Goal: Check status

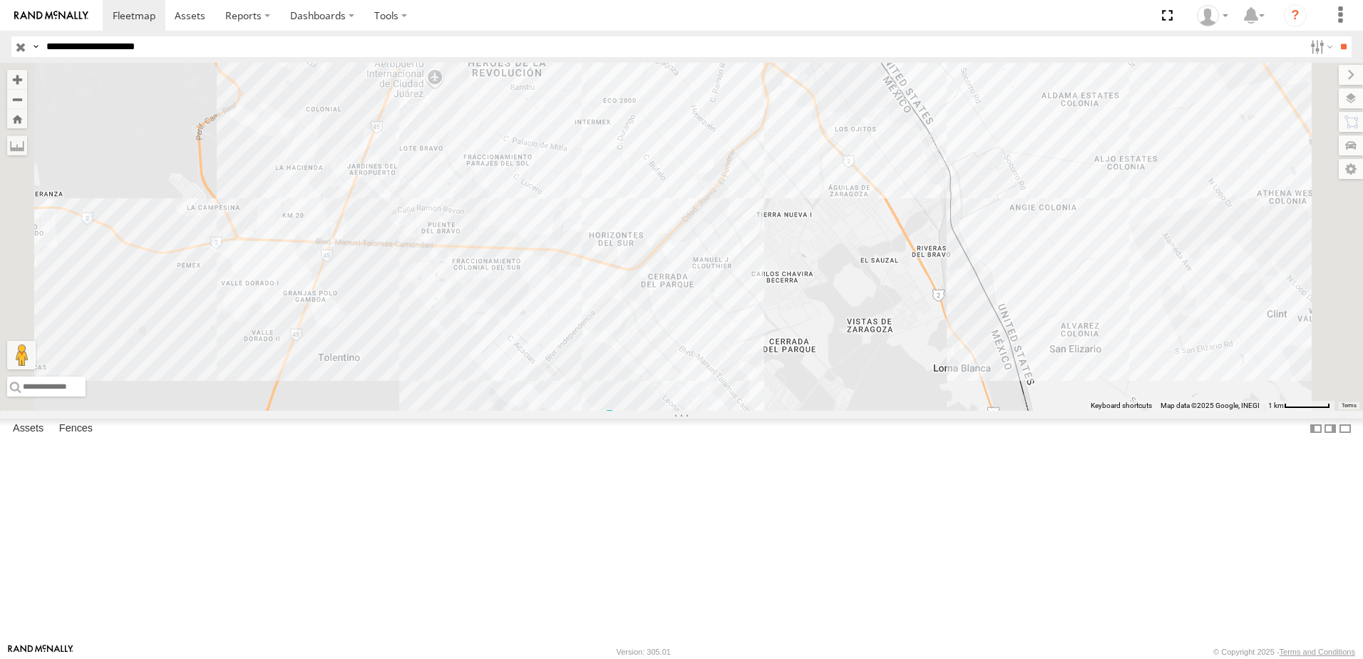
click at [1086, 357] on div "7323 8736 674 288 338" at bounding box center [681, 237] width 1363 height 348
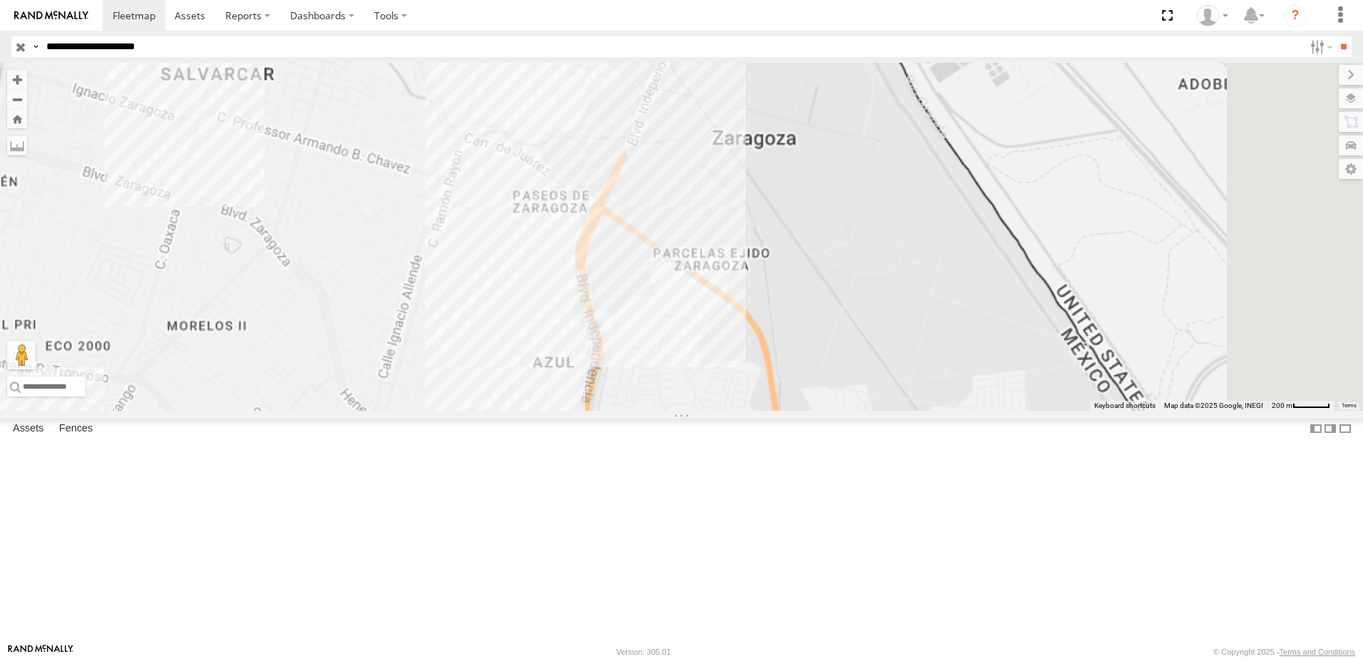
drag, startPoint x: 853, startPoint y: 220, endPoint x: 869, endPoint y: 327, distance: 108.8
click at [869, 327] on div "7323 8736 674 288 338" at bounding box center [681, 237] width 1363 height 348
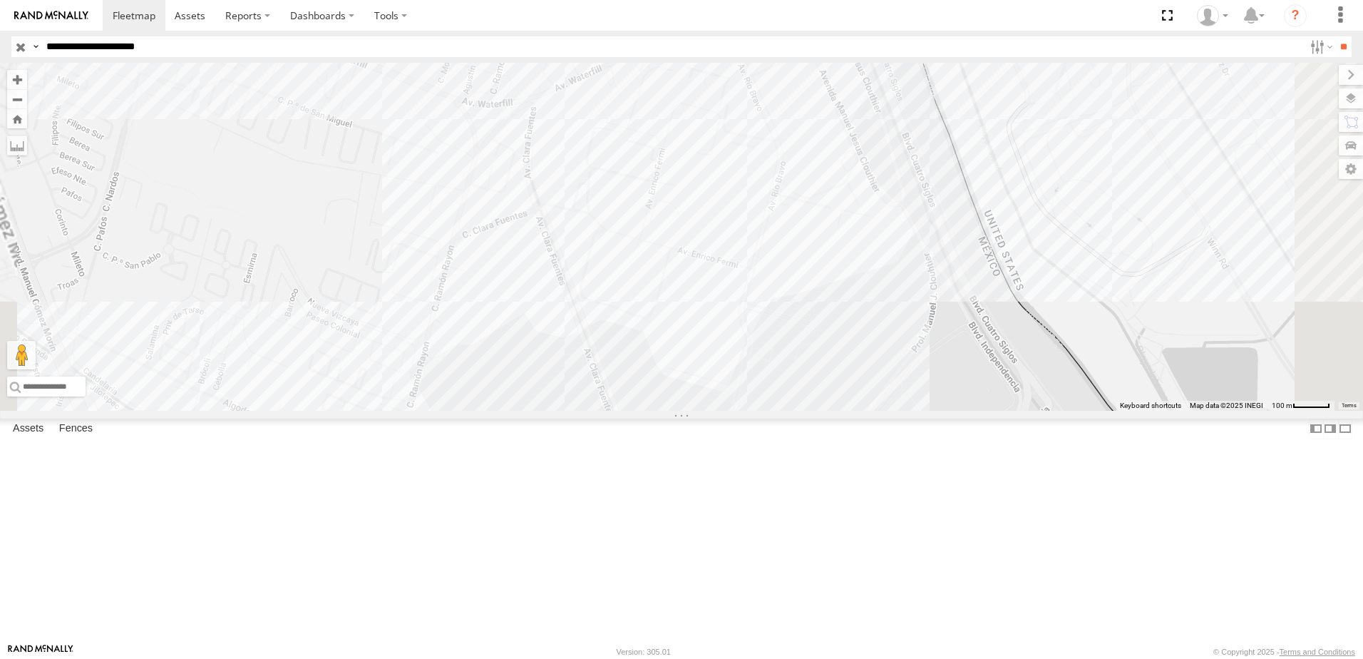
drag, startPoint x: 856, startPoint y: 558, endPoint x: 834, endPoint y: 478, distance: 82.7
click at [836, 411] on div "7323 8736 674 288 338" at bounding box center [681, 237] width 1363 height 348
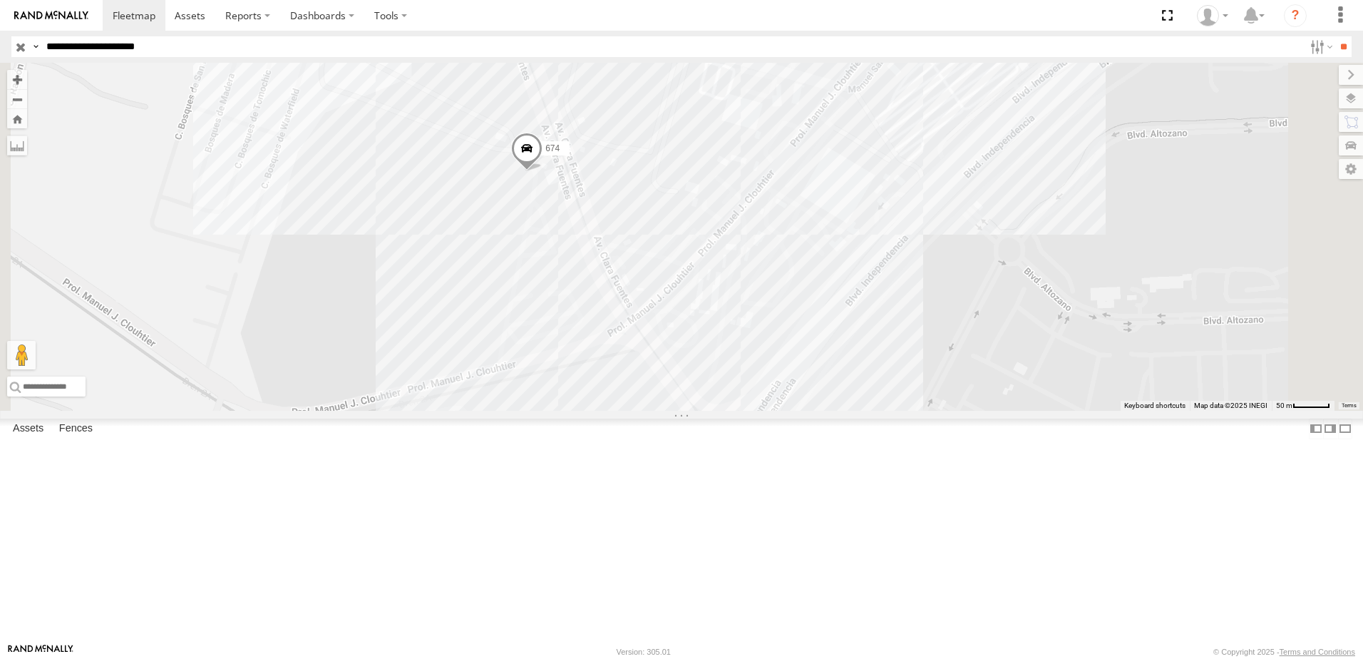
drag, startPoint x: 618, startPoint y: 521, endPoint x: 631, endPoint y: 297, distance: 224.2
click at [631, 360] on div "7323 8736 674 288 338" at bounding box center [681, 237] width 1363 height 348
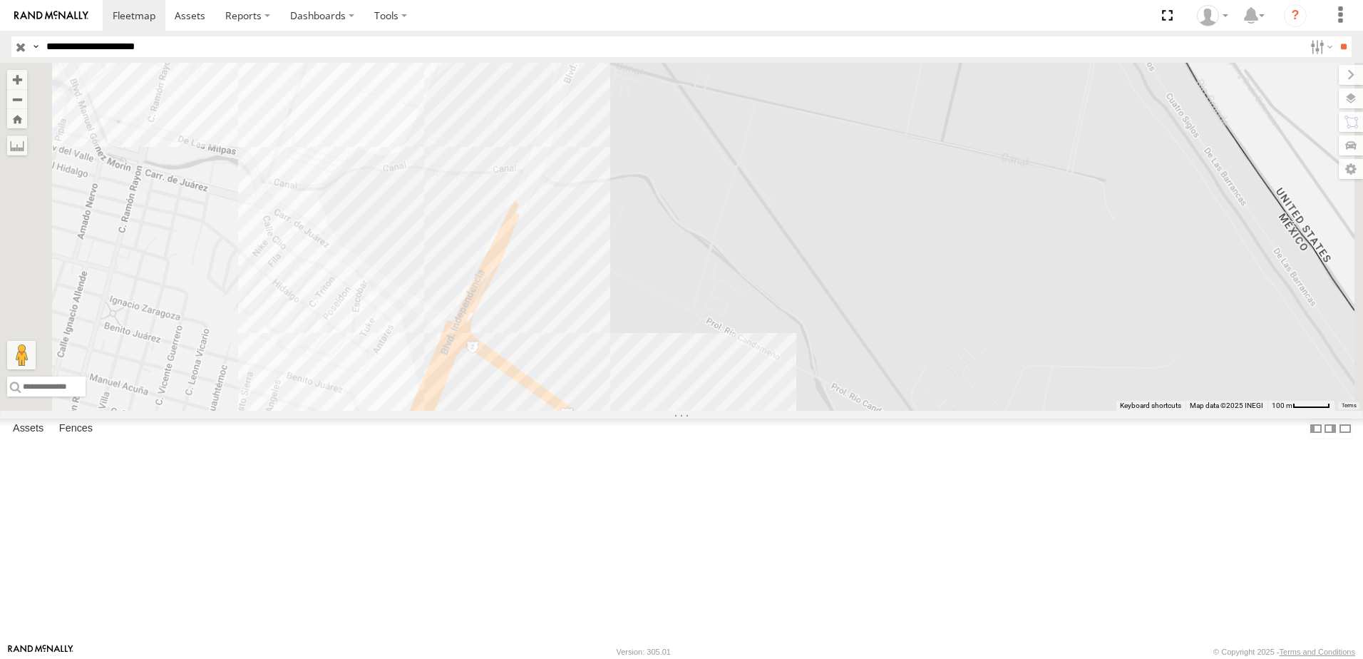
drag, startPoint x: 638, startPoint y: 433, endPoint x: 640, endPoint y: 160, distance: 272.4
click at [638, 256] on div "7323 8736 674 288 338" at bounding box center [681, 237] width 1363 height 348
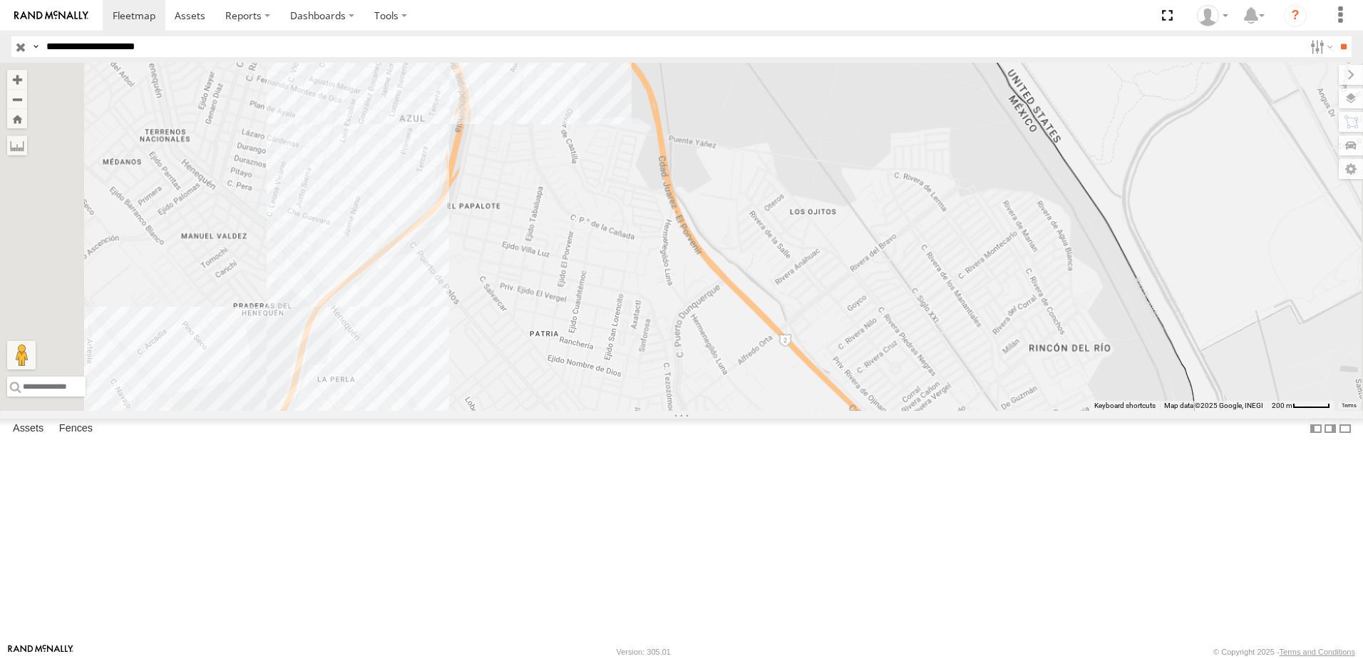
drag, startPoint x: 624, startPoint y: 366, endPoint x: 644, endPoint y: 226, distance: 141.2
click at [637, 274] on div "7323 8736 674 288 338" at bounding box center [681, 237] width 1363 height 348
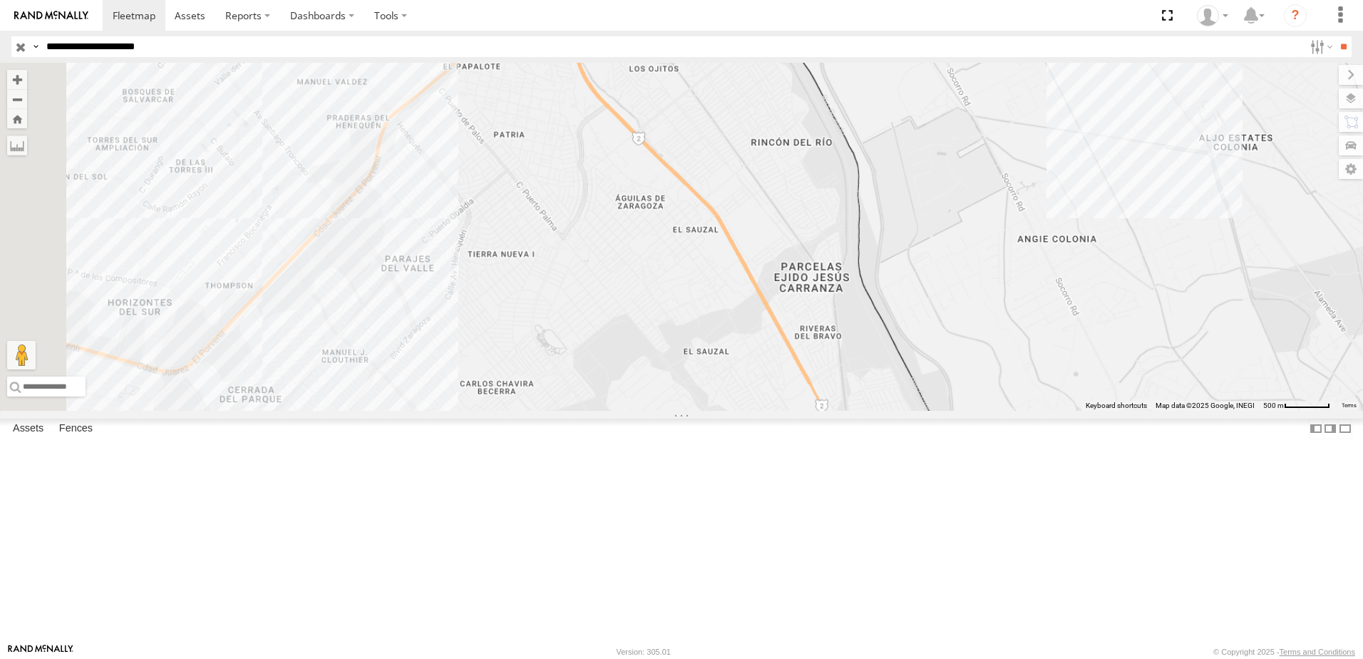
drag, startPoint x: 578, startPoint y: 474, endPoint x: 643, endPoint y: 354, distance: 136.8
click at [630, 373] on div "7323 8736 674 288 338" at bounding box center [681, 237] width 1363 height 348
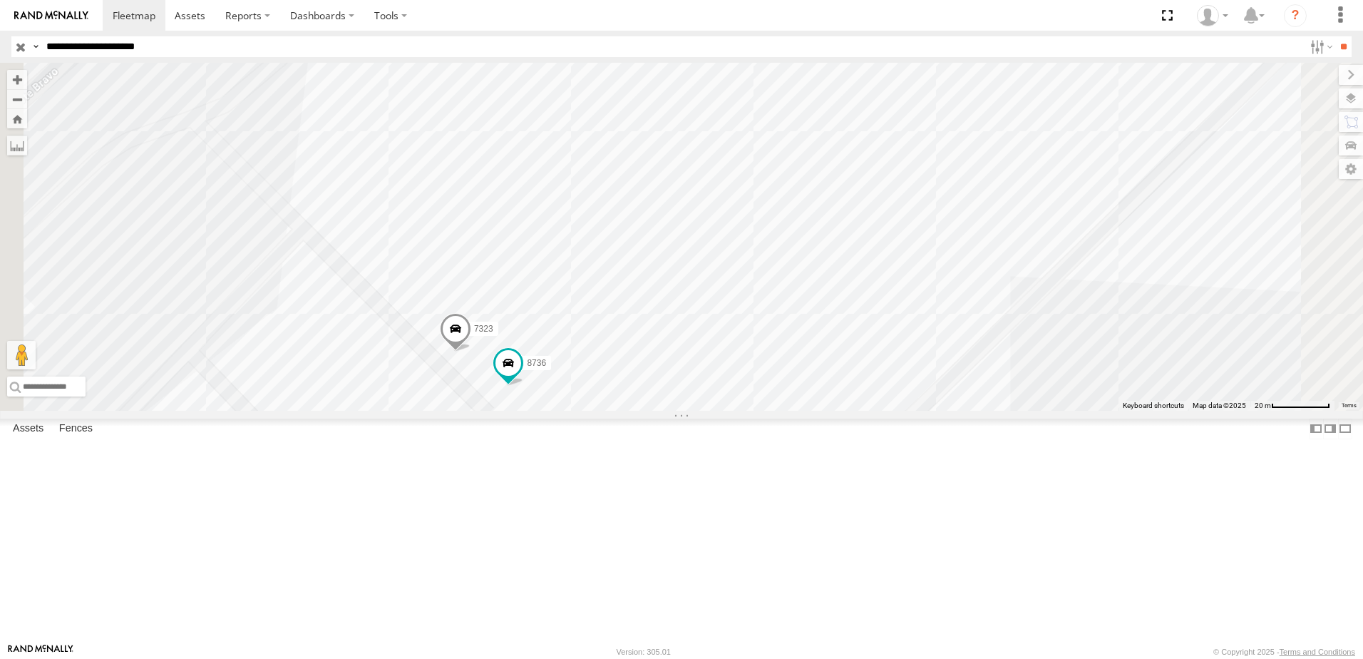
drag, startPoint x: 639, startPoint y: 428, endPoint x: 666, endPoint y: 364, distance: 69.6
click at [657, 381] on div "674 288 338 7323 8736" at bounding box center [681, 237] width 1363 height 348
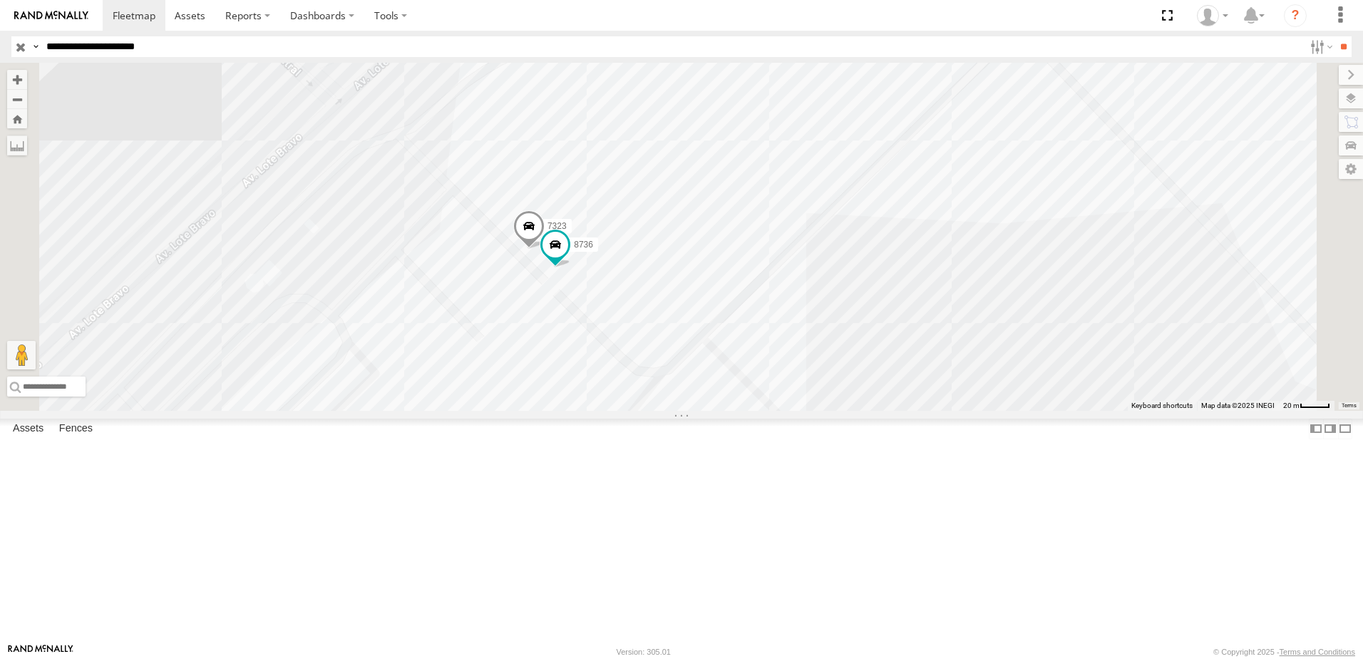
click at [0, 0] on link at bounding box center [0, 0] width 0 height 0
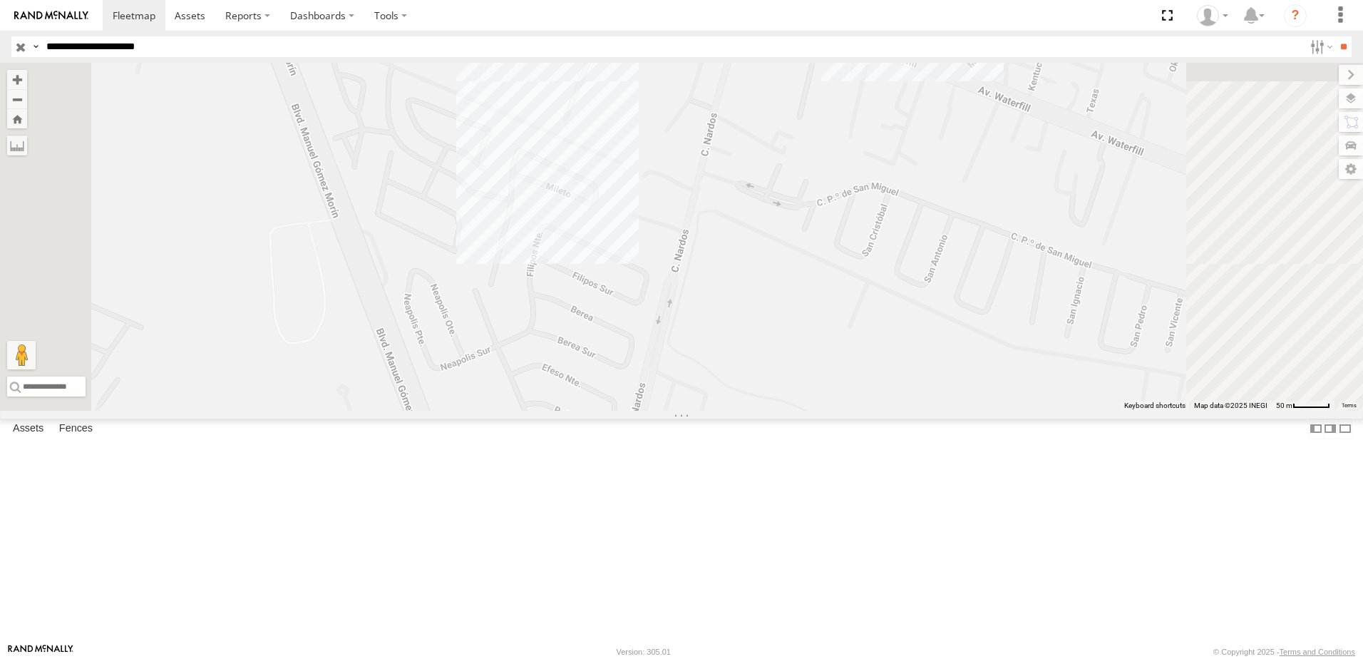
click at [220, 38] on input "**********" at bounding box center [672, 46] width 1263 height 21
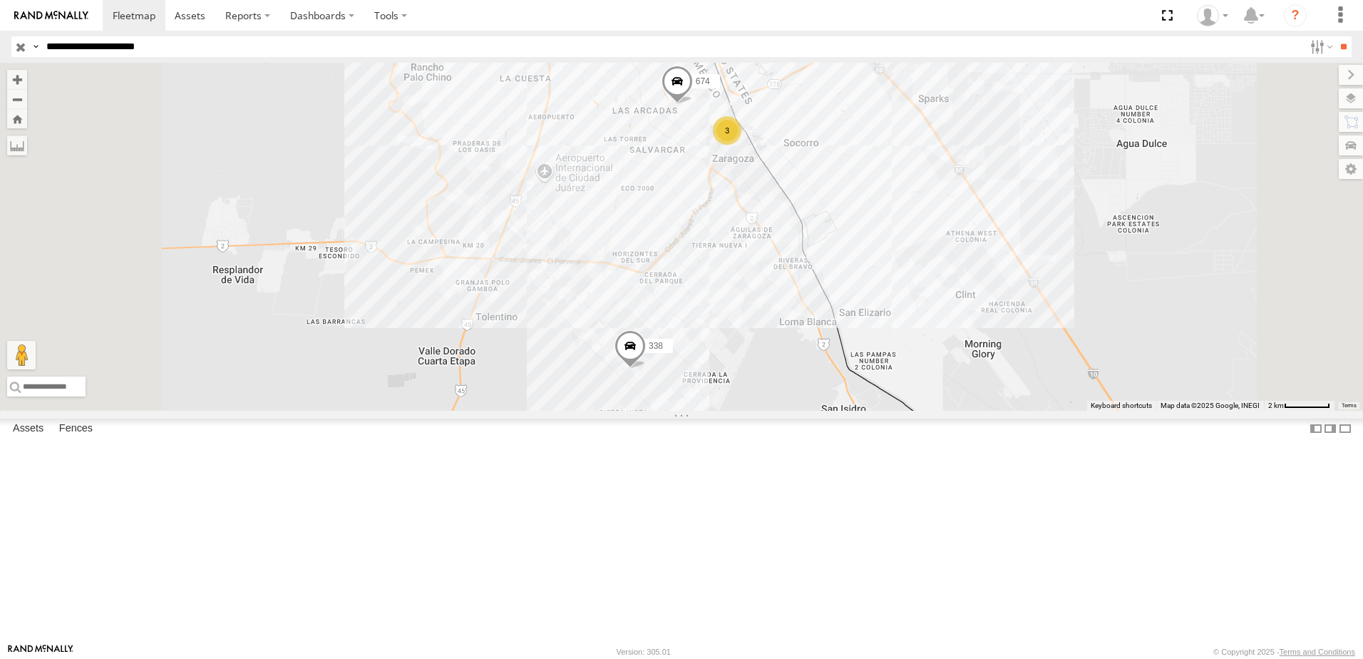
click at [222, 47] on input "**********" at bounding box center [672, 46] width 1263 height 21
type input "**********"
click at [1335, 36] on input "**" at bounding box center [1343, 46] width 16 height 21
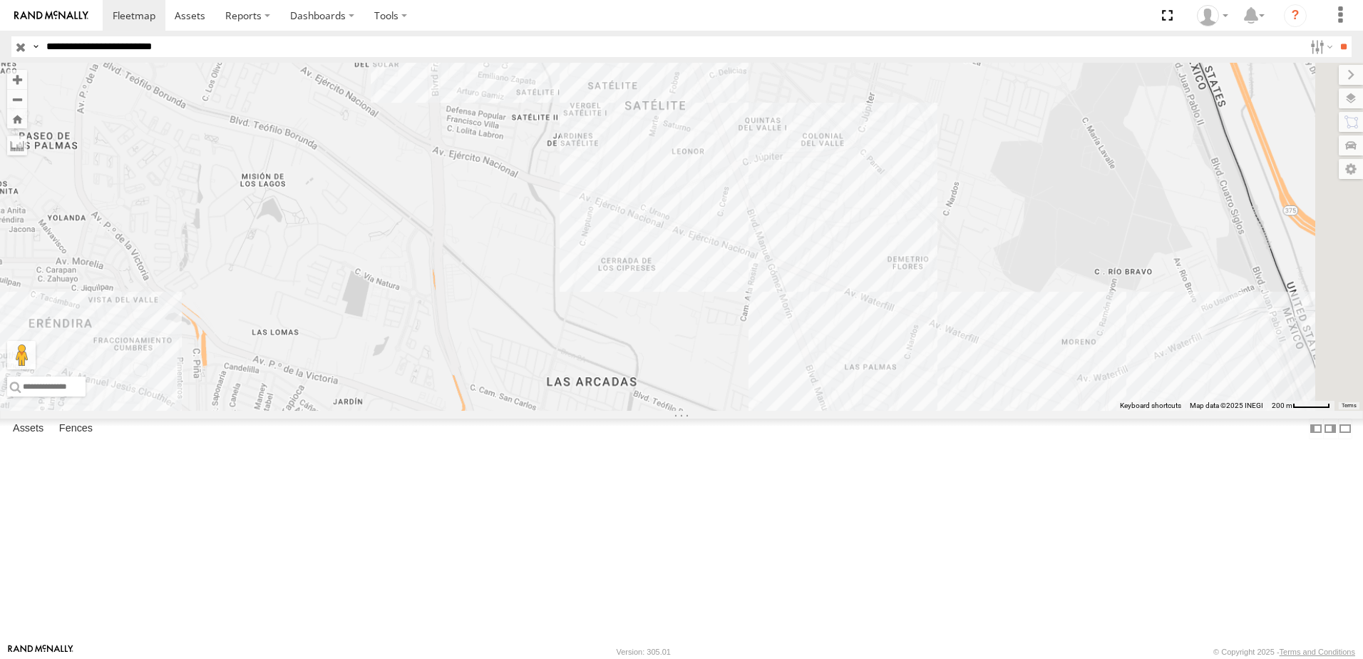
drag, startPoint x: 1104, startPoint y: 514, endPoint x: 890, endPoint y: 416, distance: 234.5
click at [1023, 411] on div "338" at bounding box center [681, 237] width 1363 height 348
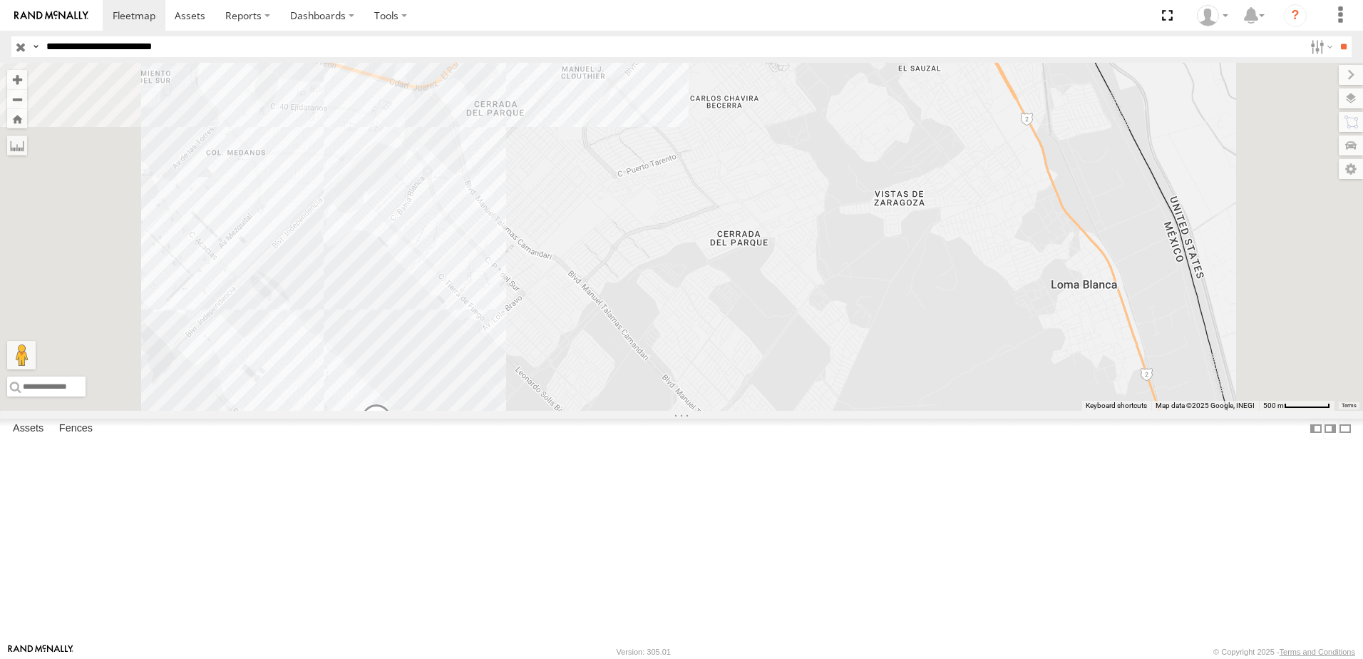
drag, startPoint x: 560, startPoint y: 562, endPoint x: 561, endPoint y: 442, distance: 119.8
click at [561, 411] on div "338" at bounding box center [681, 237] width 1363 height 348
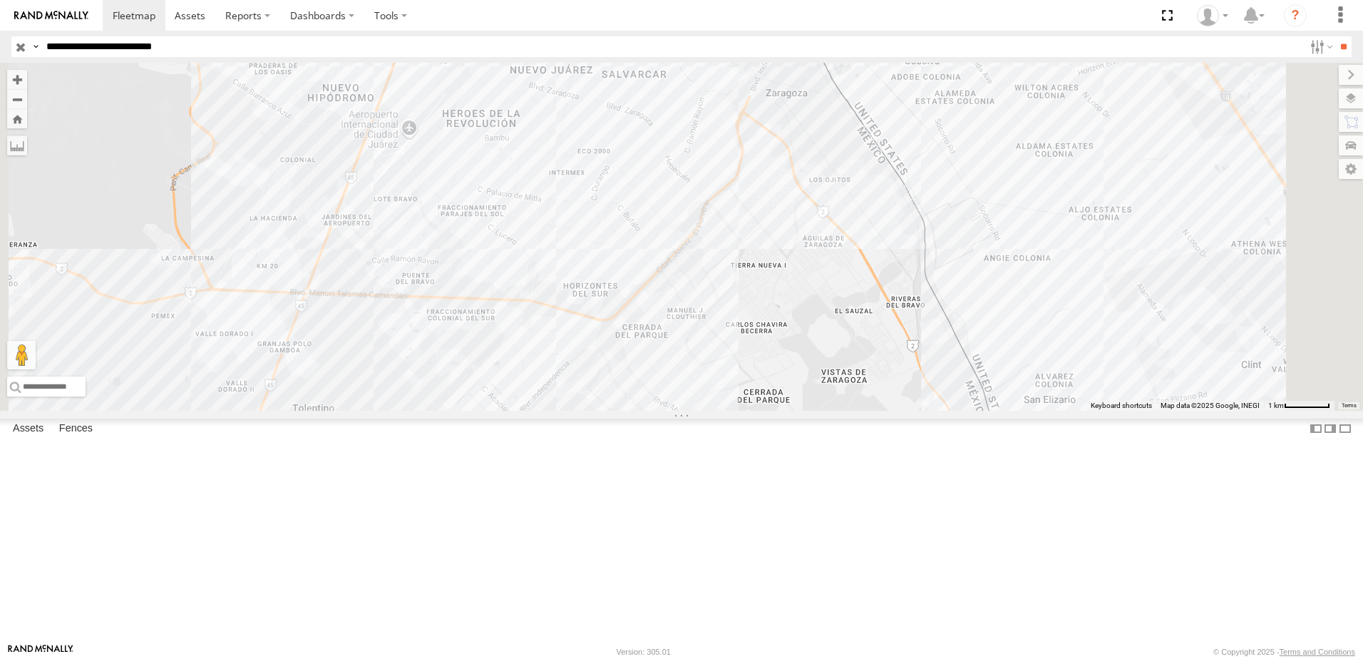
drag, startPoint x: 945, startPoint y: 301, endPoint x: 929, endPoint y: 363, distance: 64.0
click at [930, 361] on div "338 3 2" at bounding box center [681, 237] width 1363 height 348
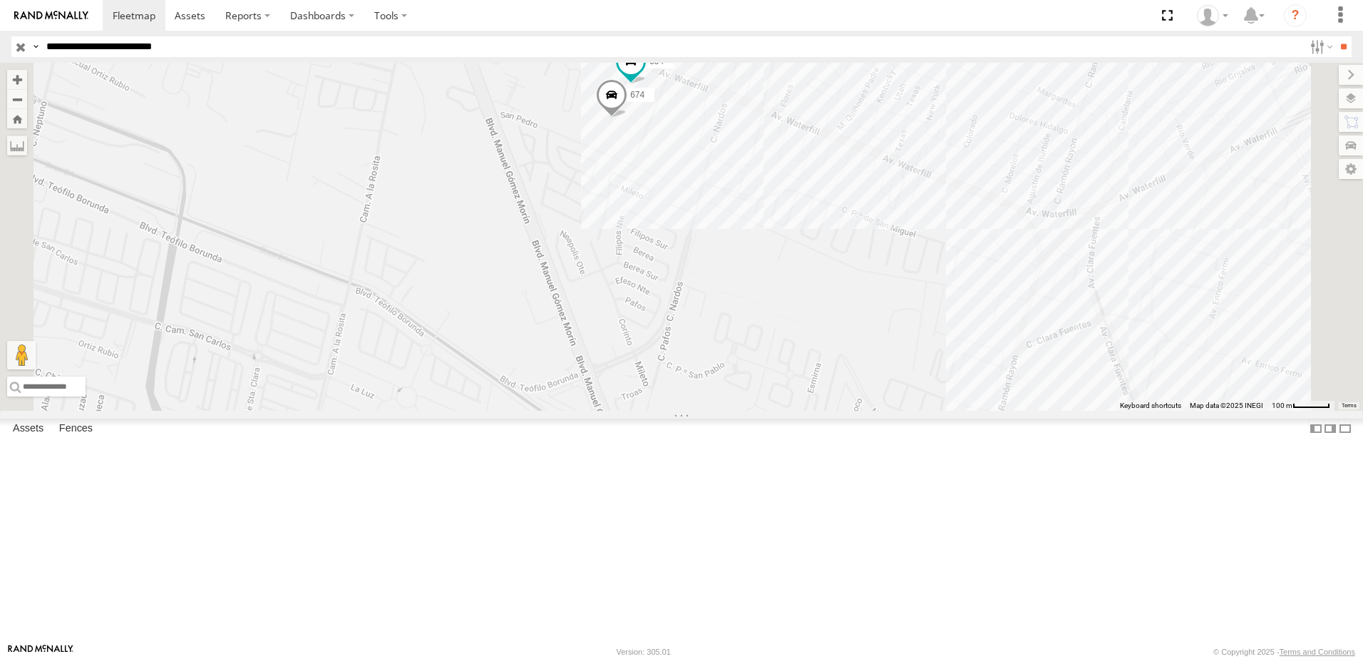
drag, startPoint x: 895, startPoint y: 255, endPoint x: 898, endPoint y: 322, distance: 67.1
click at [896, 289] on div "338 674 554" at bounding box center [681, 237] width 1363 height 348
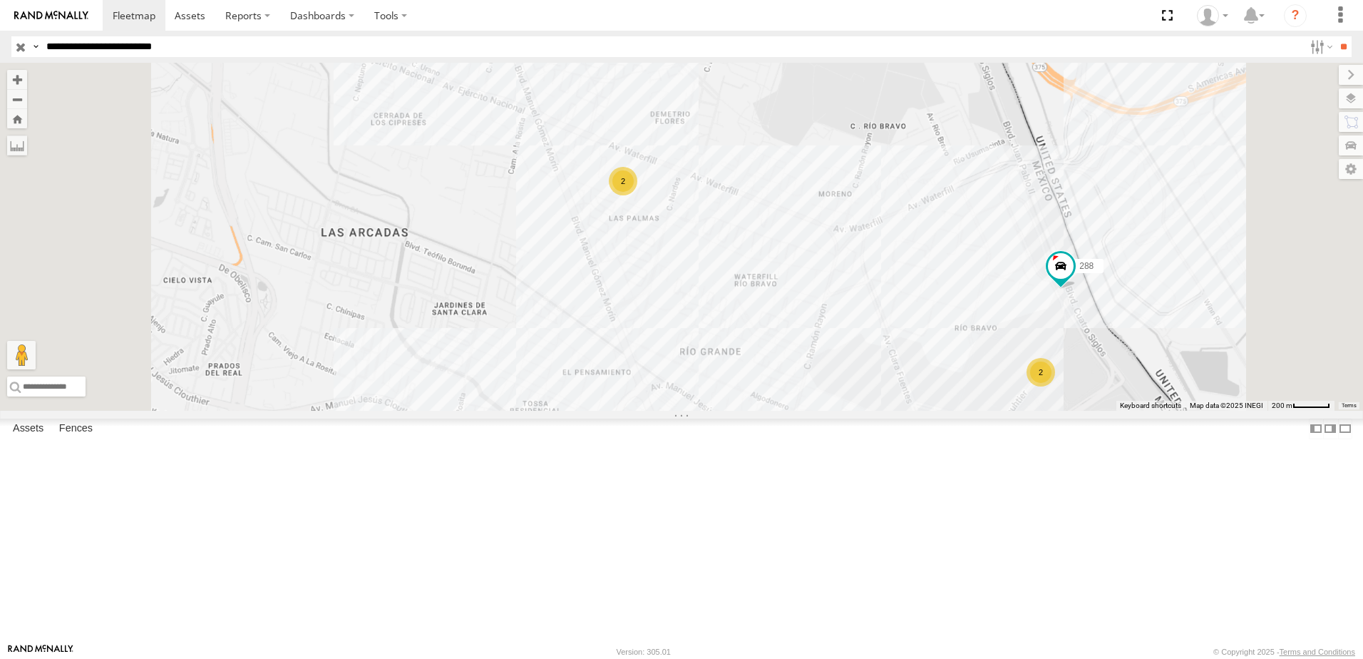
drag, startPoint x: 930, startPoint y: 331, endPoint x: 883, endPoint y: 339, distance: 47.8
click at [884, 339] on div "338 2 2 288" at bounding box center [681, 237] width 1363 height 348
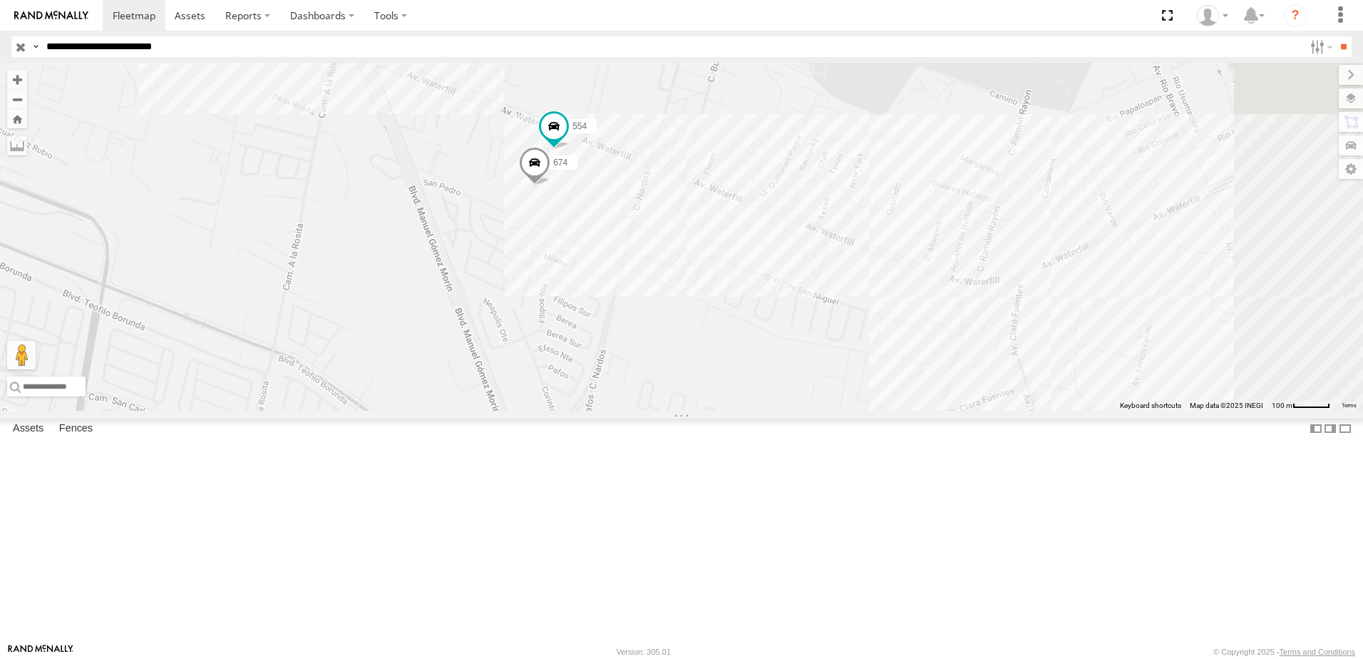
drag, startPoint x: 1002, startPoint y: 278, endPoint x: 944, endPoint y: 275, distance: 58.5
click at [965, 274] on div "338 288 674 554" at bounding box center [681, 237] width 1363 height 348
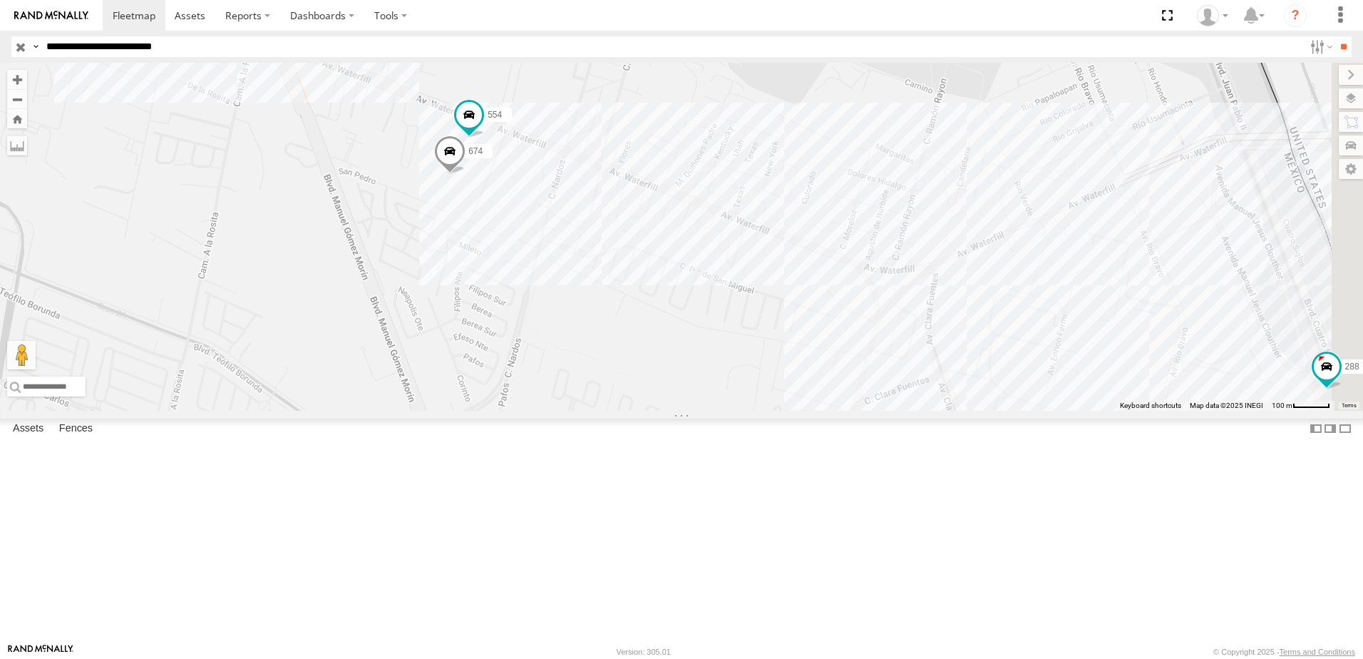
drag, startPoint x: 1154, startPoint y: 331, endPoint x: 1081, endPoint y: 327, distance: 72.8
click at [1081, 327] on div "338 288 674 554" at bounding box center [681, 237] width 1363 height 348
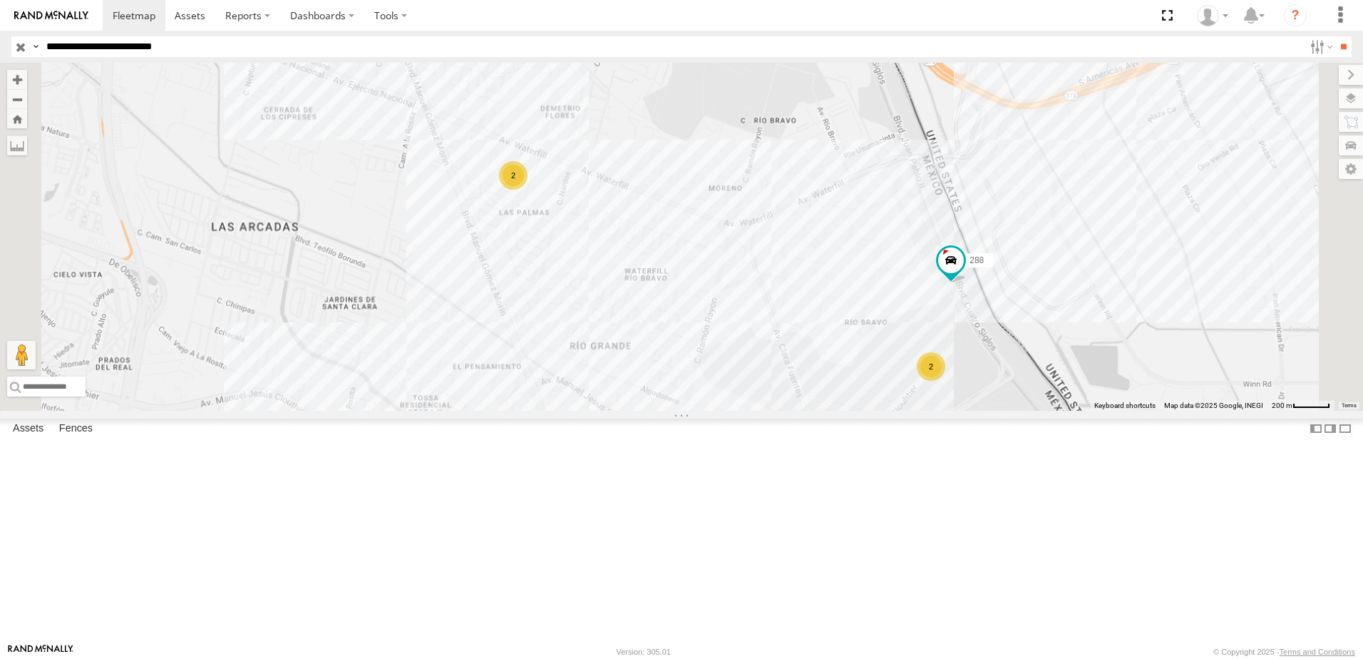
drag, startPoint x: 1085, startPoint y: 356, endPoint x: 1049, endPoint y: 349, distance: 36.9
click at [1052, 350] on div "338 288 2 2" at bounding box center [681, 237] width 1363 height 348
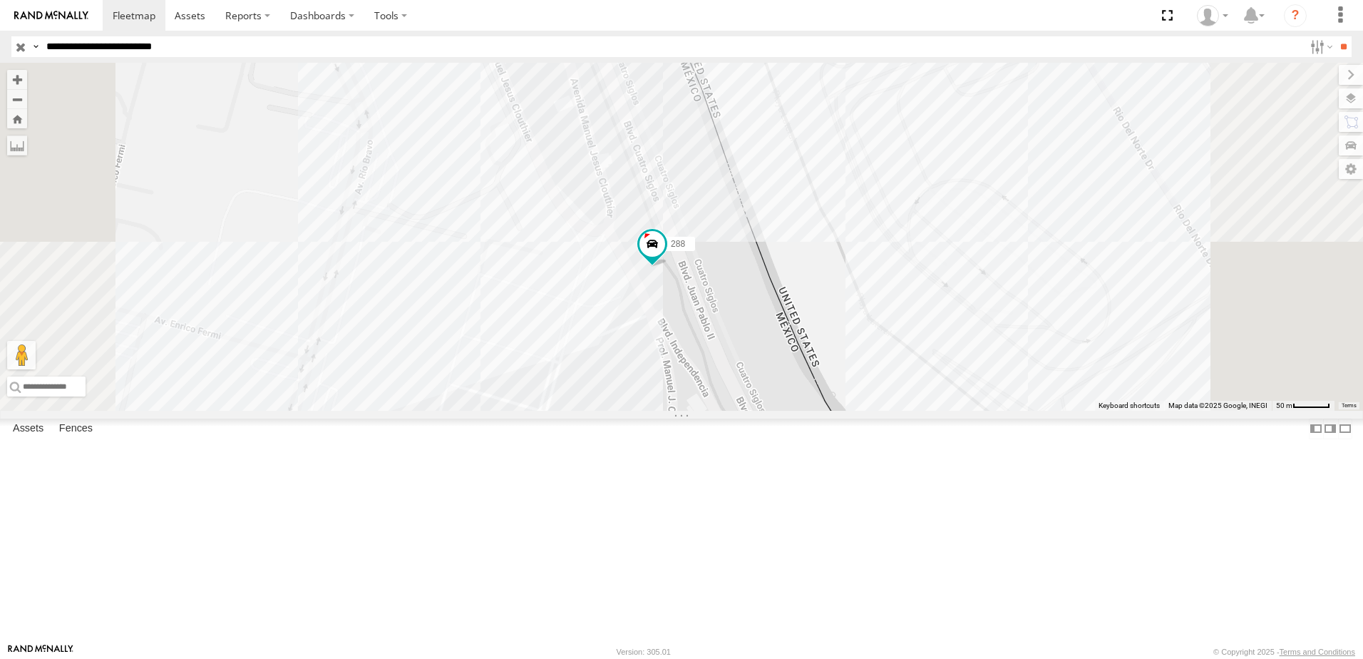
drag, startPoint x: 744, startPoint y: 352, endPoint x: 712, endPoint y: 242, distance: 114.9
click at [733, 304] on div "338 288" at bounding box center [681, 237] width 1363 height 348
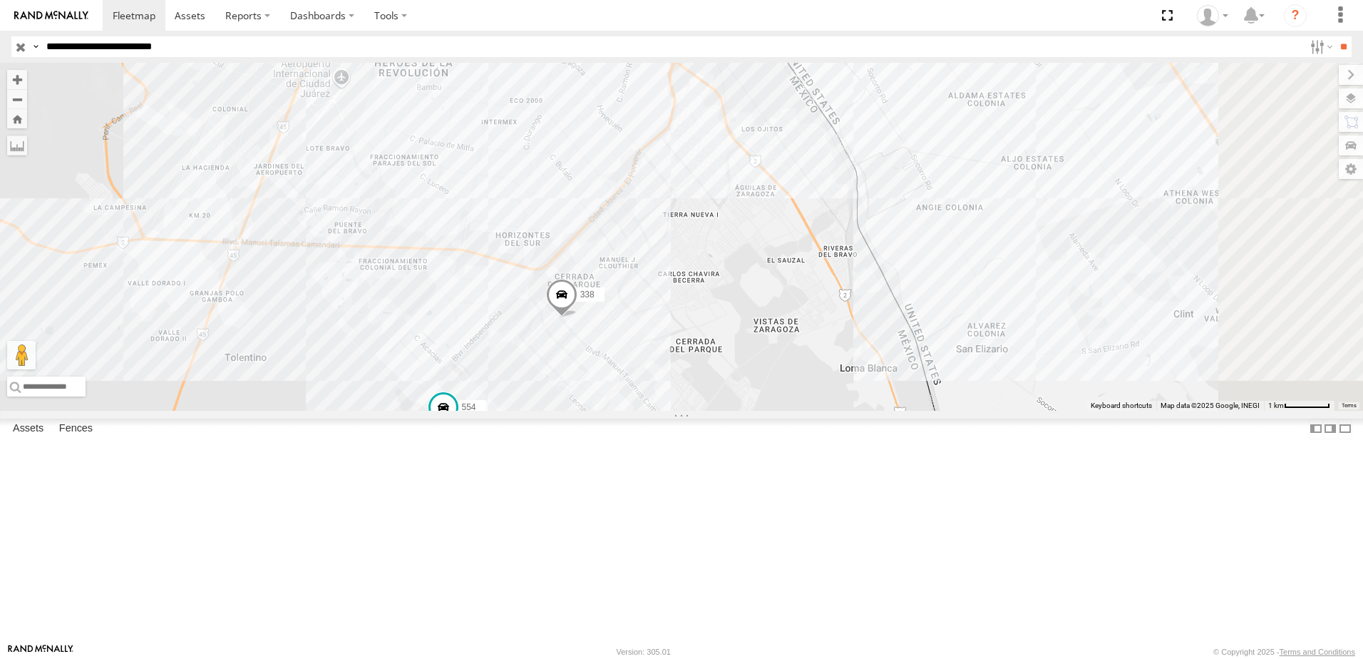
drag, startPoint x: 779, startPoint y: 337, endPoint x: 764, endPoint y: 322, distance: 21.7
click at [766, 322] on div "3 674 338 554" at bounding box center [681, 237] width 1363 height 348
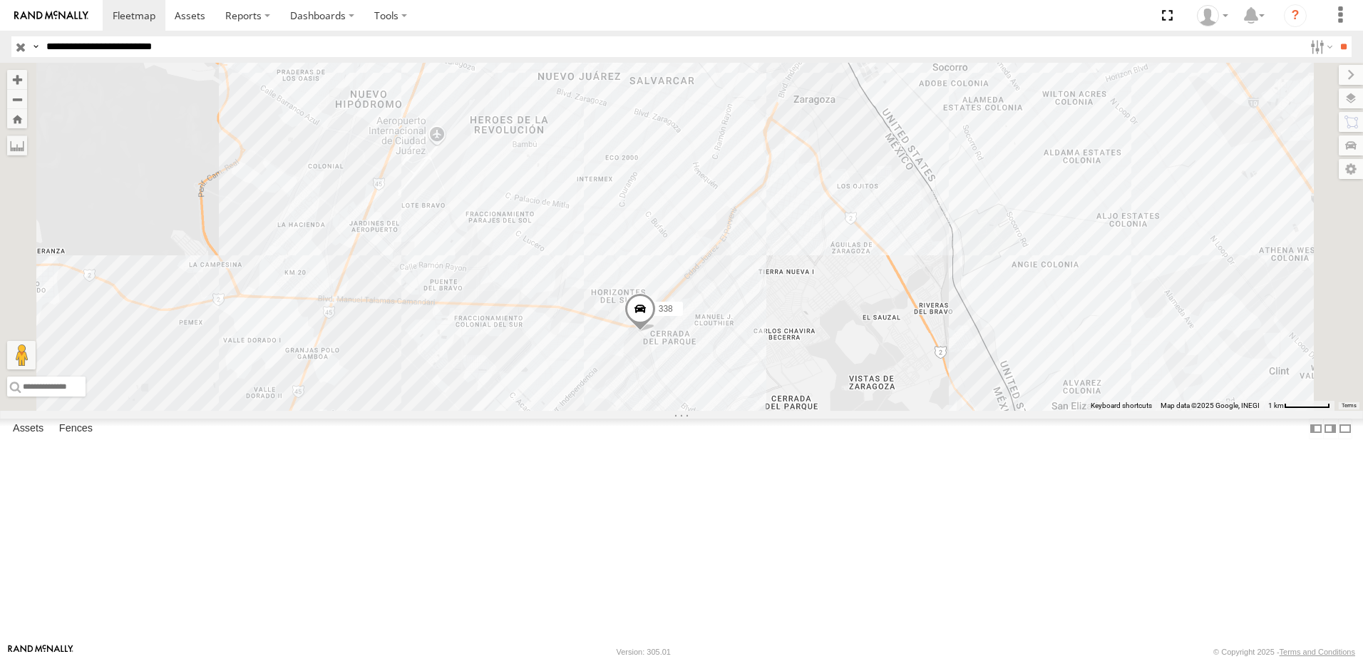
drag, startPoint x: 878, startPoint y: 391, endPoint x: 900, endPoint y: 379, distance: 25.2
click at [898, 382] on div "338 554 2 674 288" at bounding box center [681, 237] width 1363 height 348
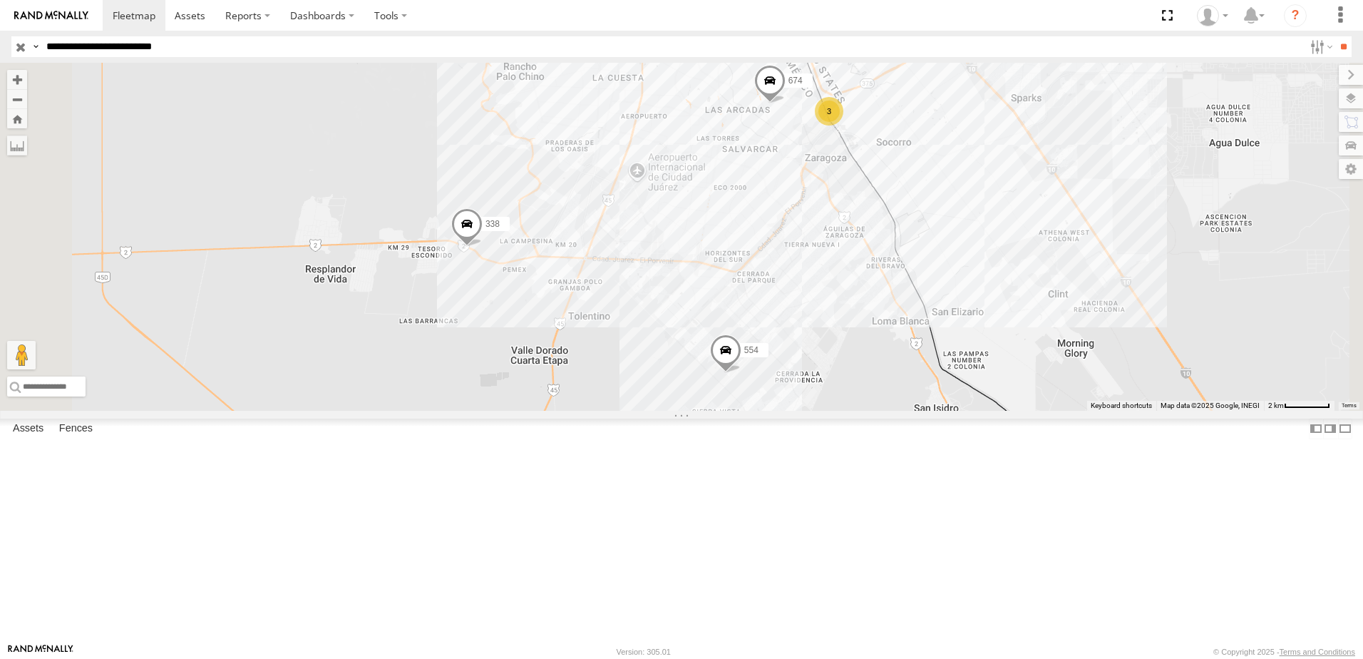
drag, startPoint x: 982, startPoint y: 225, endPoint x: 941, endPoint y: 293, distance: 80.0
click at [944, 294] on div "3 674 338 554" at bounding box center [681, 237] width 1363 height 348
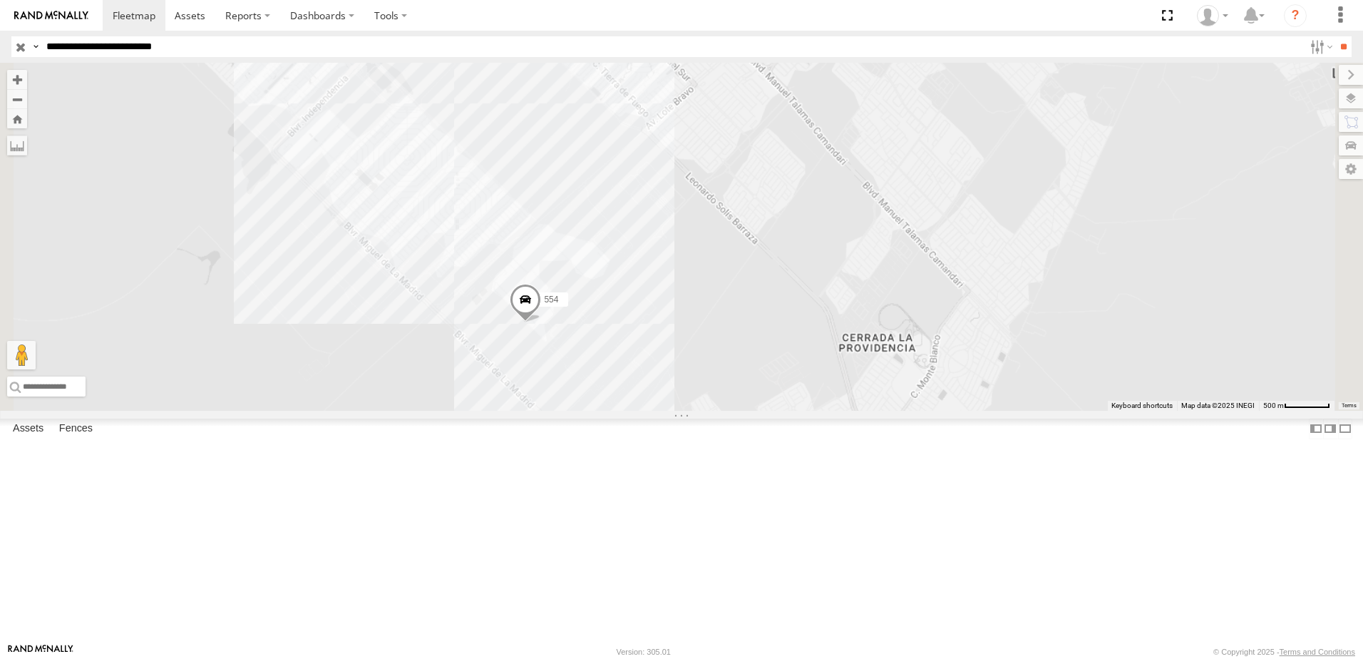
click at [778, 411] on div "674 338 554" at bounding box center [681, 237] width 1363 height 348
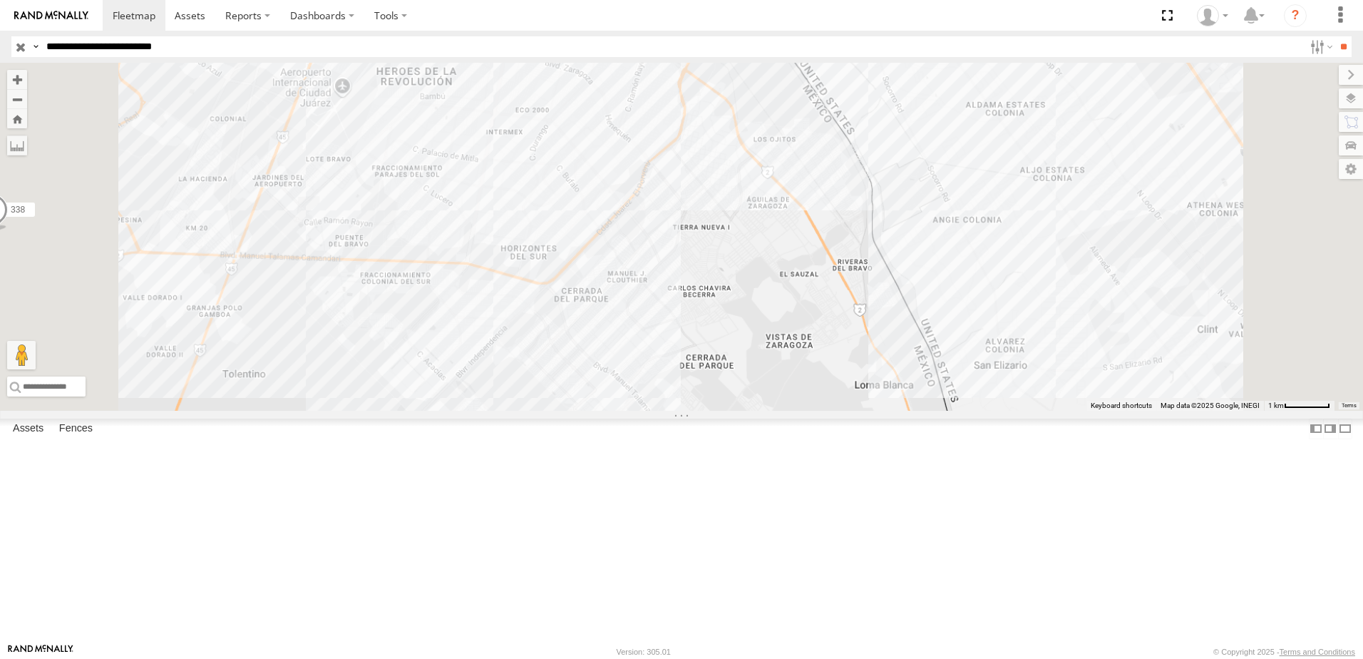
click at [775, 411] on div "674 338 554" at bounding box center [681, 237] width 1363 height 348
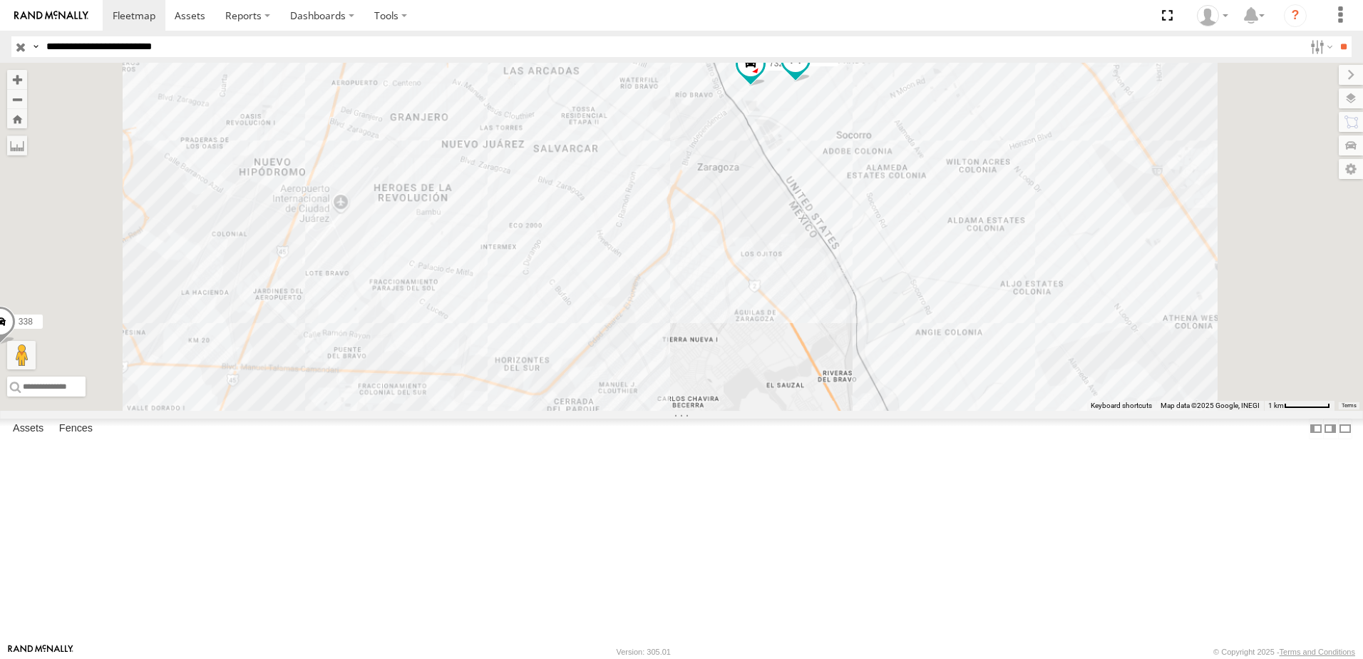
drag, startPoint x: 684, startPoint y: 500, endPoint x: 761, endPoint y: 488, distance: 78.1
click at [761, 411] on div "674 338 554 7323 8736 288" at bounding box center [681, 237] width 1363 height 348
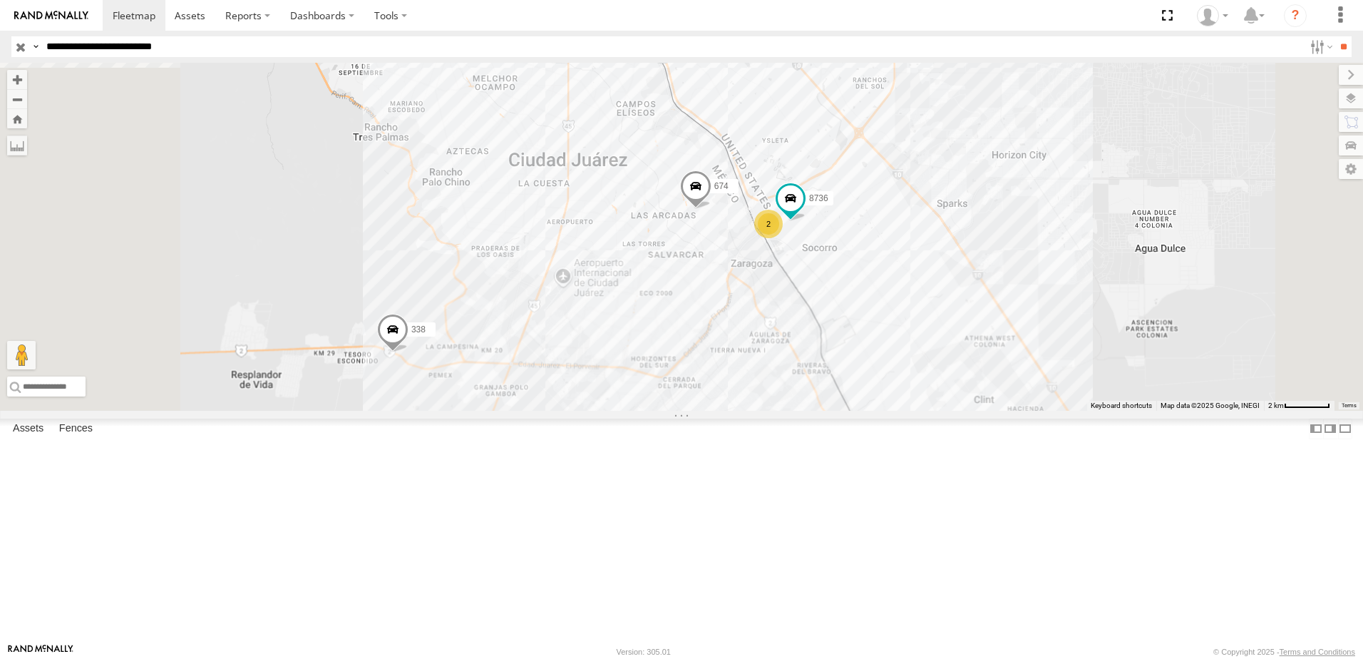
drag, startPoint x: 602, startPoint y: 483, endPoint x: 689, endPoint y: 486, distance: 87.7
click at [689, 411] on div "674 338 554 8736 2" at bounding box center [681, 237] width 1363 height 348
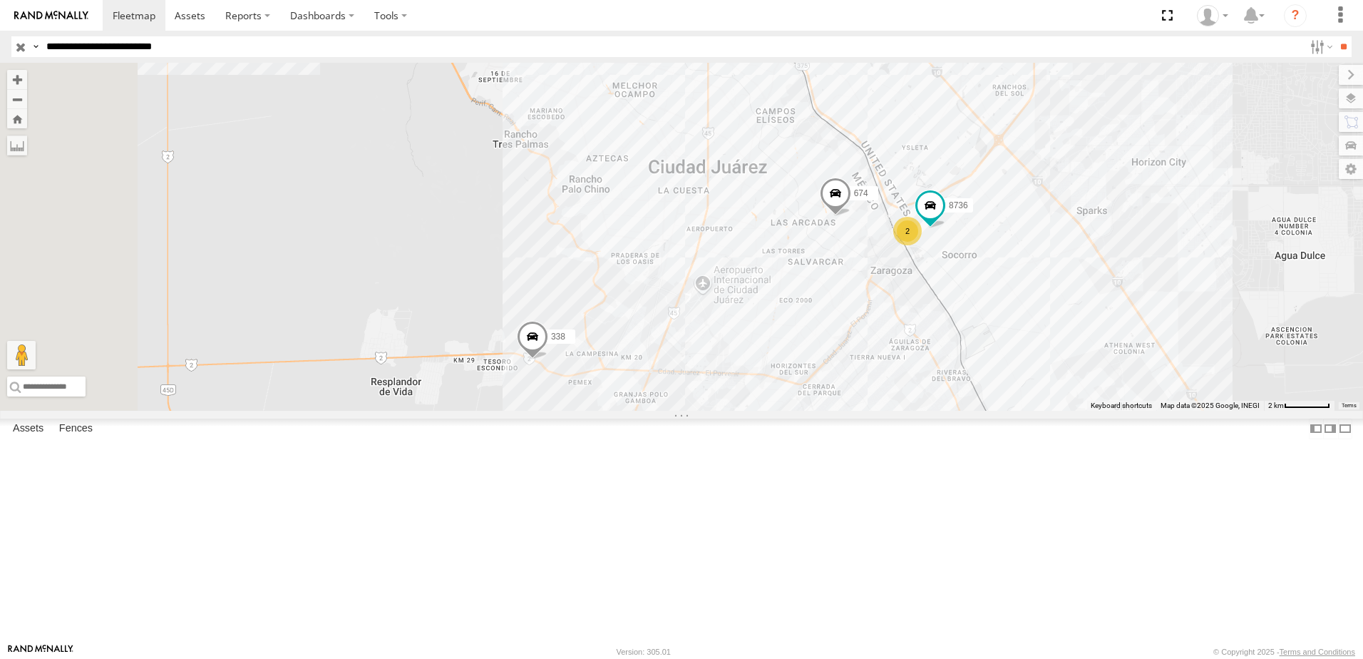
drag, startPoint x: 951, startPoint y: 502, endPoint x: 870, endPoint y: 510, distance: 81.7
click at [871, 411] on div "674 338 554 8736 2" at bounding box center [681, 237] width 1363 height 348
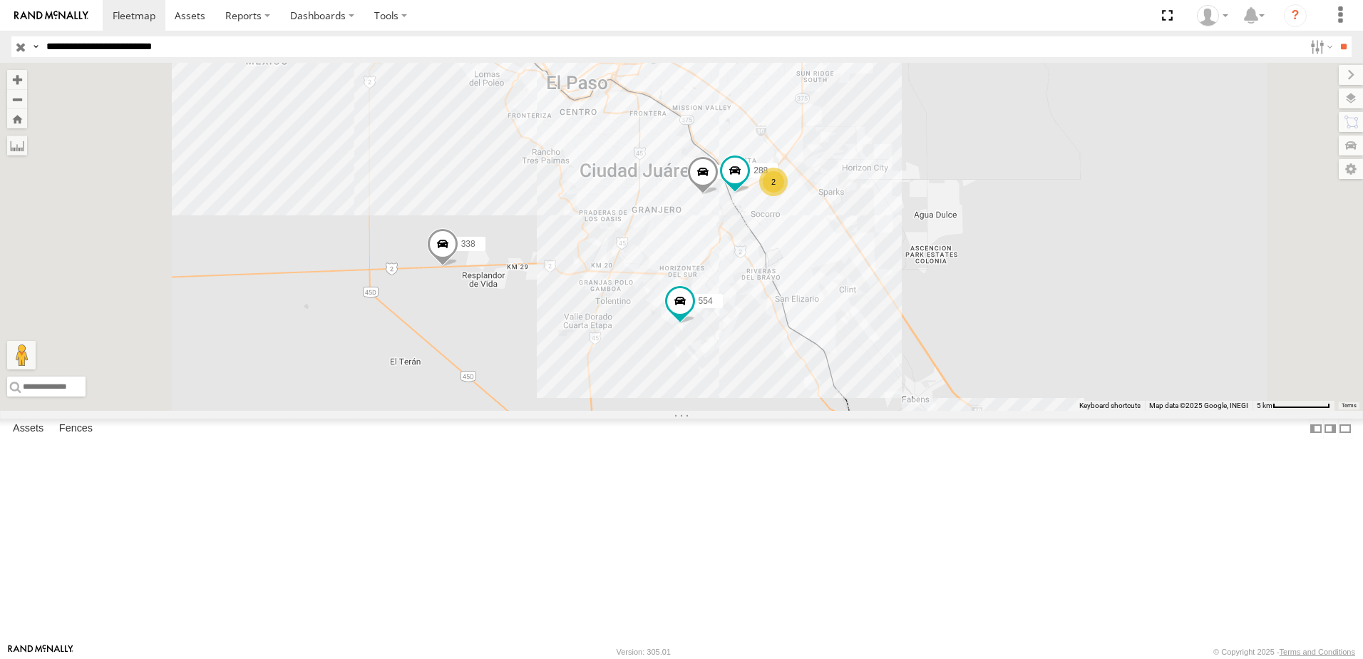
drag, startPoint x: 637, startPoint y: 296, endPoint x: 491, endPoint y: 50, distance: 285.7
click at [675, 284] on div "674 288 338 554 2" at bounding box center [681, 237] width 1363 height 348
